Goal: Navigation & Orientation: Find specific page/section

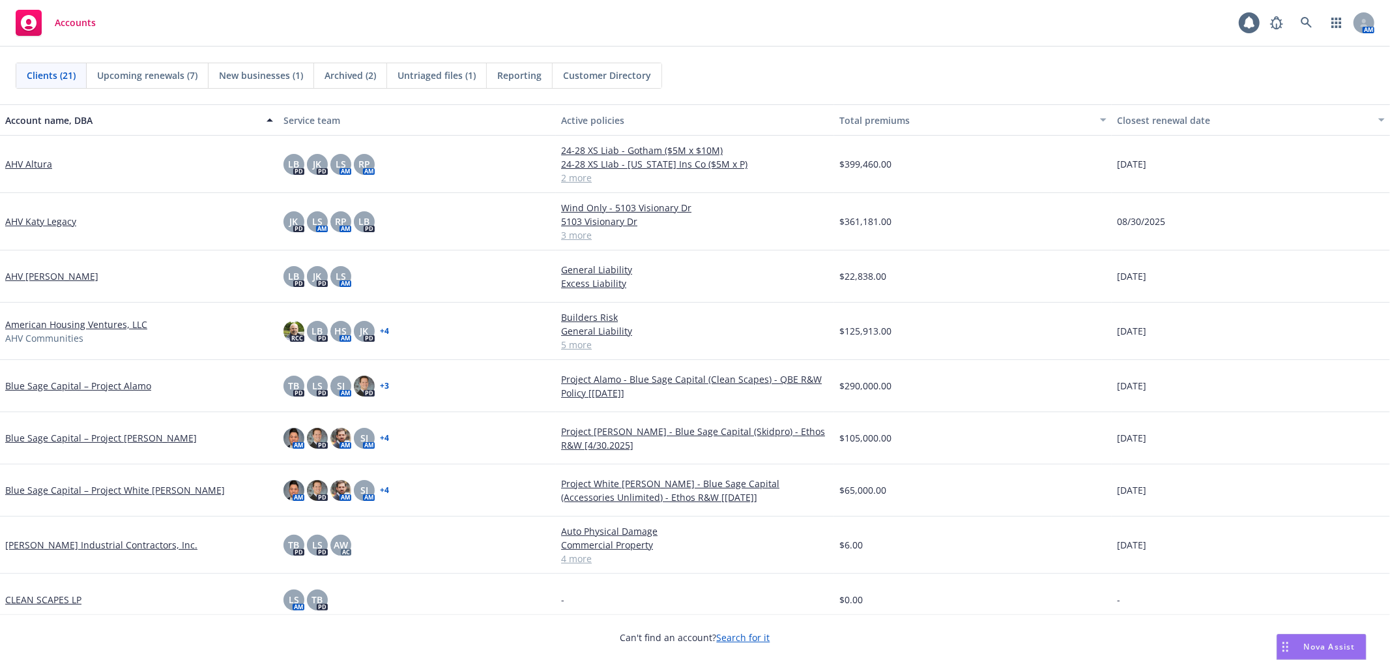
click at [1122, 51] on div "Clients (21) Upcoming renewals (7) New businesses (1) Archived (2) Untriaged fi…" at bounding box center [695, 75] width 1390 height 57
click at [1115, 88] on div "Clients (21) Upcoming renewals (7) New businesses (1) Archived (2) Untriaged fi…" at bounding box center [695, 76] width 1359 height 26
